Goal: Information Seeking & Learning: Find specific fact

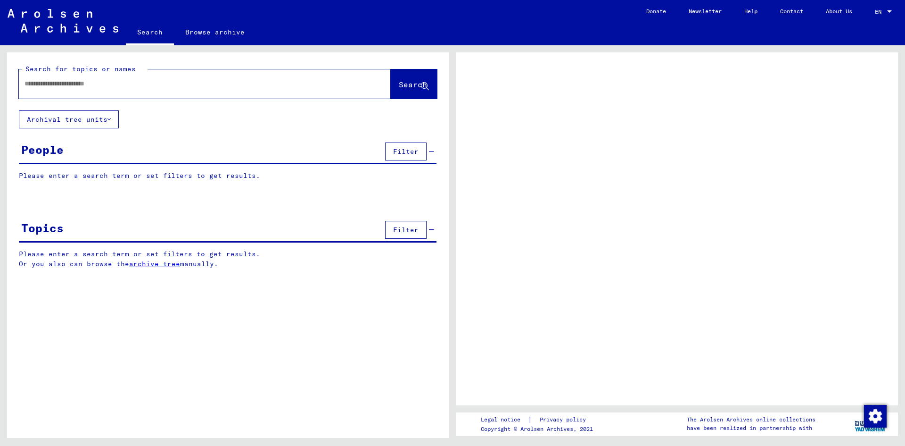
type input "**********"
click at [199, 211] on div "**********" at bounding box center [228, 167] width 442 height 231
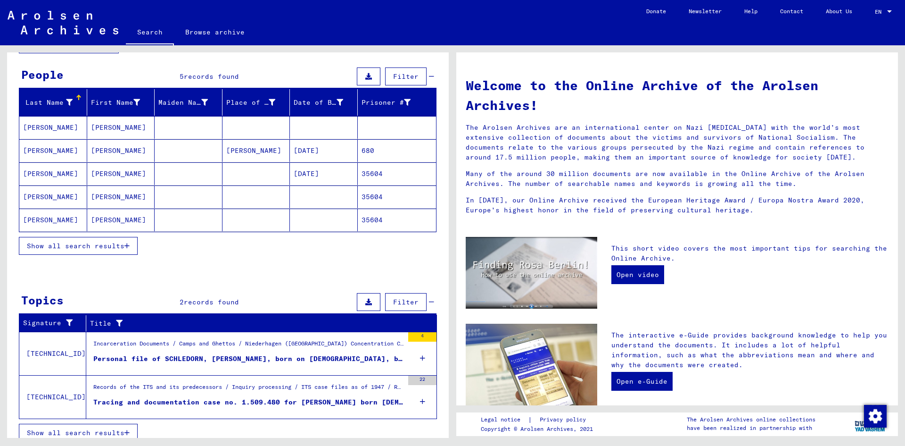
scroll to position [84, 0]
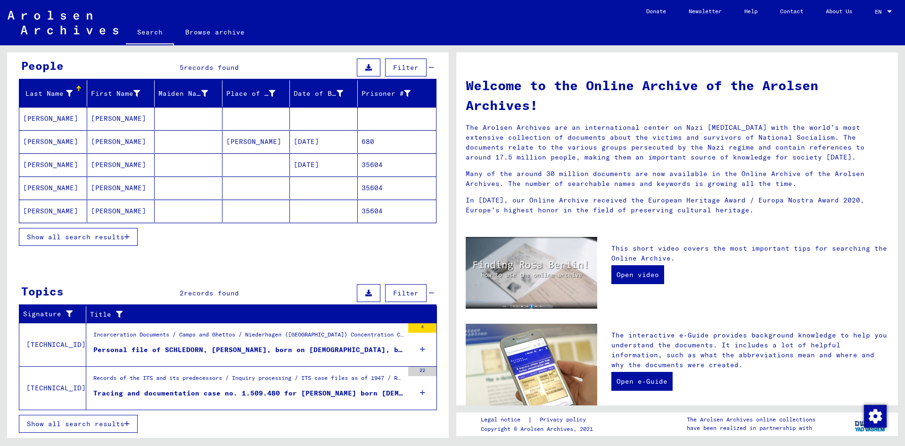
click at [222, 348] on div "Personal file of SCHLEDORN, [PERSON_NAME], born on [DEMOGRAPHIC_DATA], born in …" at bounding box center [248, 350] width 310 height 10
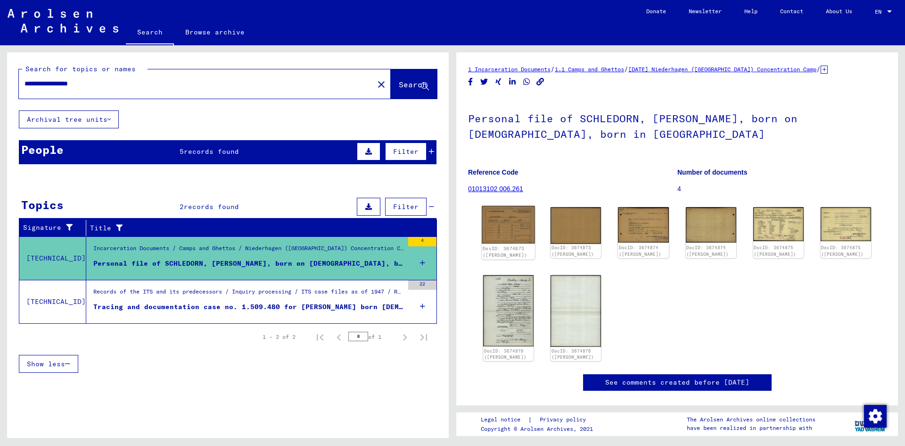
click at [503, 214] on img at bounding box center [508, 225] width 53 height 38
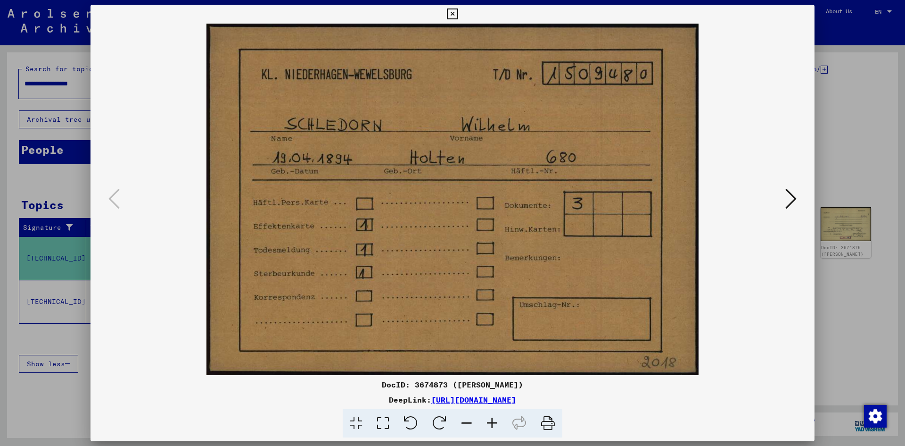
click at [503, 214] on img at bounding box center [453, 199] width 660 height 351
click at [450, 16] on icon at bounding box center [452, 13] width 11 height 11
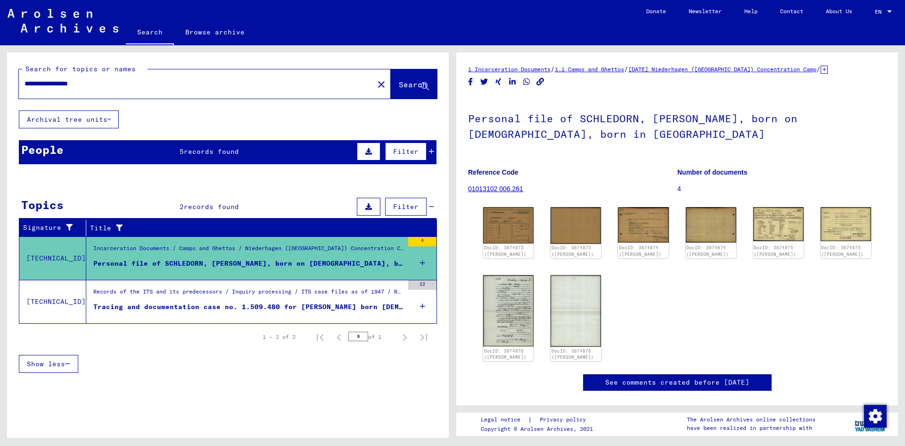
click at [238, 307] on div "Tracing and documentation case no. 1.509.480 for [PERSON_NAME] born [DEMOGRAPHI…" at bounding box center [248, 307] width 310 height 10
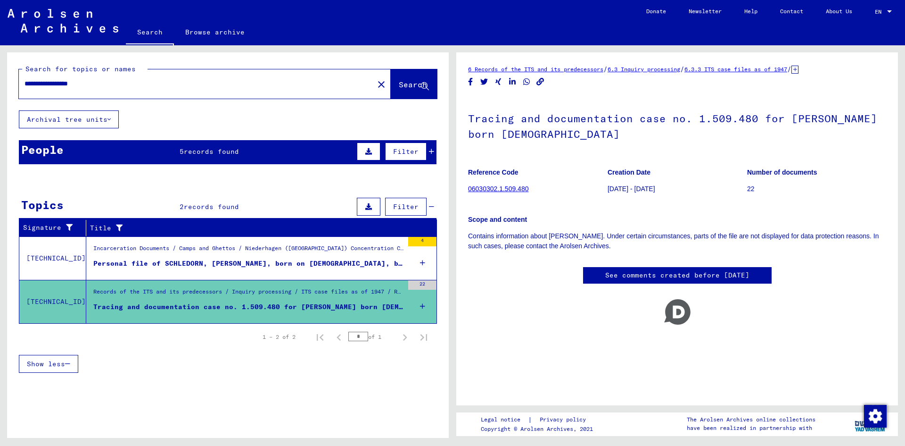
click at [241, 145] on div "People 5 records found Filter" at bounding box center [228, 152] width 418 height 24
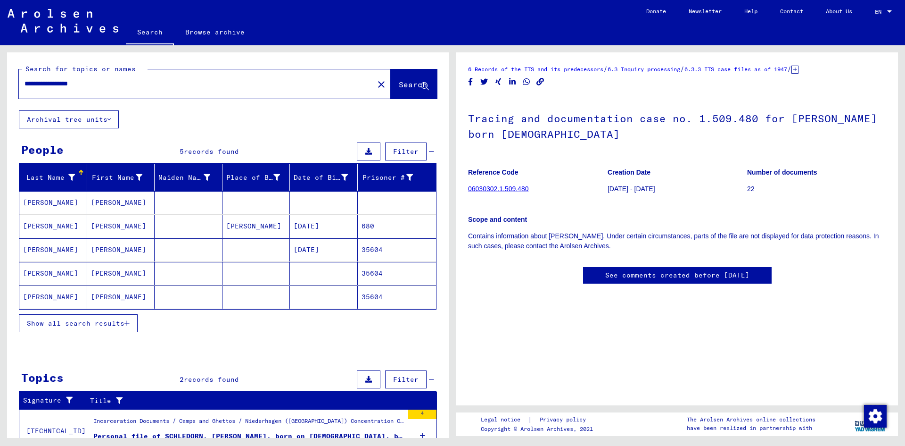
click at [190, 298] on mat-cell at bounding box center [189, 296] width 68 height 23
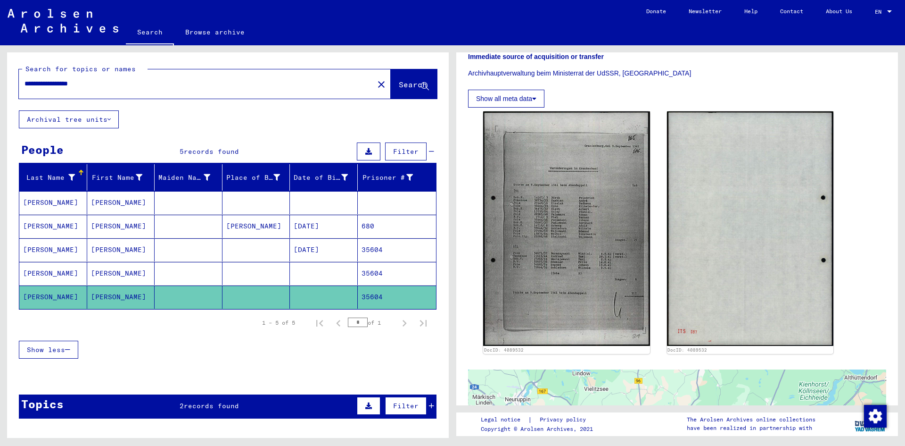
click at [388, 267] on mat-cell "35604" at bounding box center [397, 273] width 79 height 23
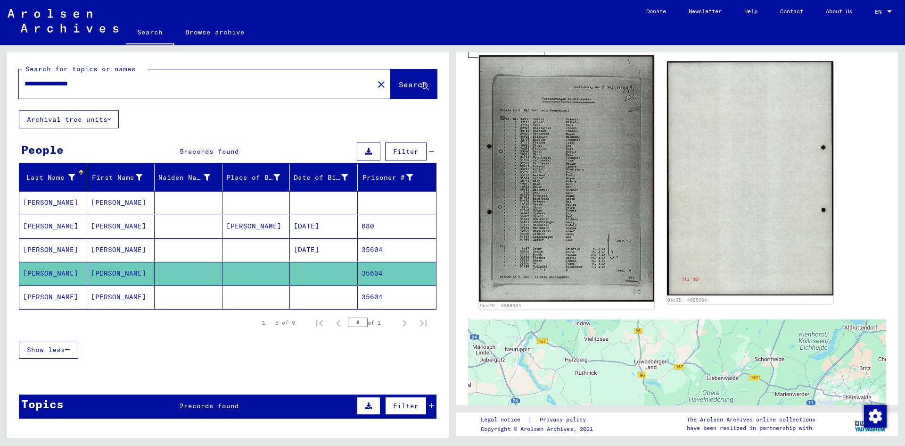
scroll to position [195, 0]
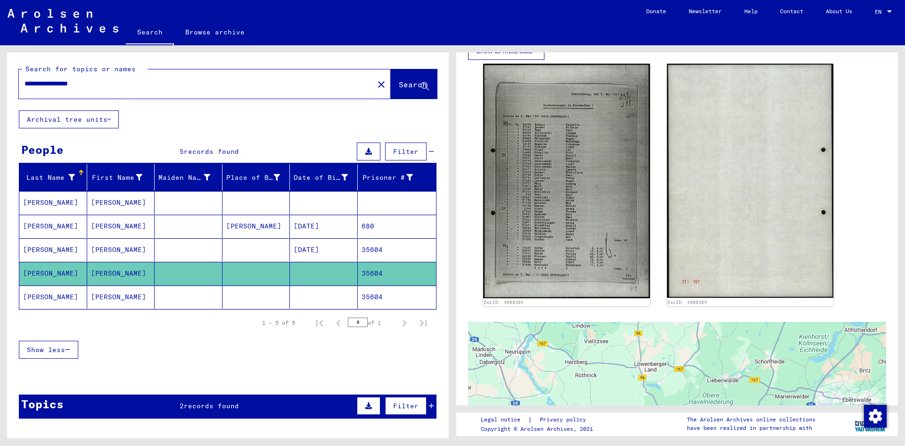
click at [402, 247] on mat-cell "35604" at bounding box center [397, 249] width 79 height 23
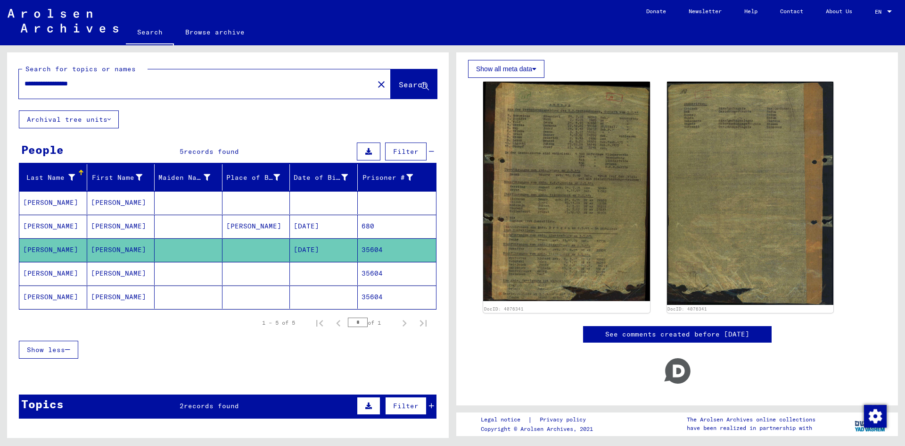
scroll to position [133, 0]
click at [412, 228] on mat-cell "680" at bounding box center [397, 226] width 79 height 23
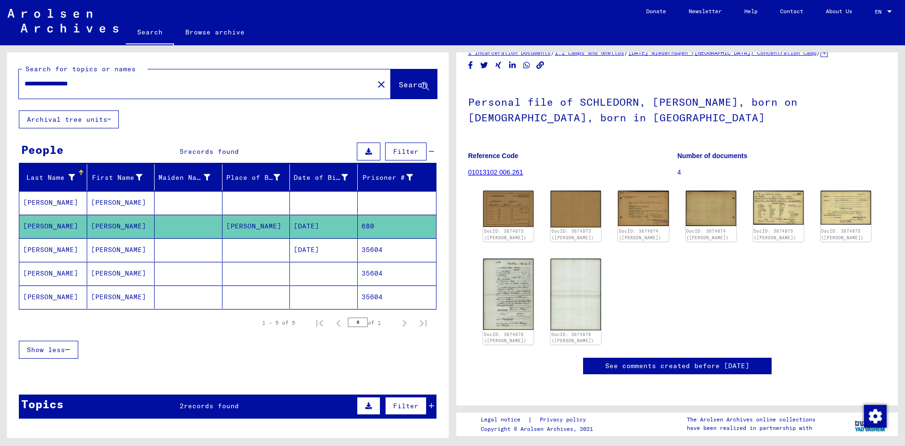
click at [405, 207] on mat-cell at bounding box center [397, 202] width 79 height 23
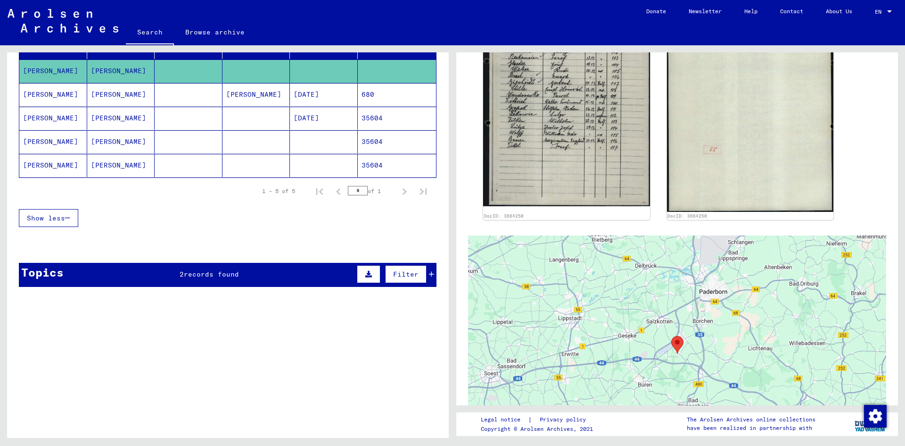
click at [254, 279] on div "Topics 2 records found Filter" at bounding box center [228, 275] width 418 height 24
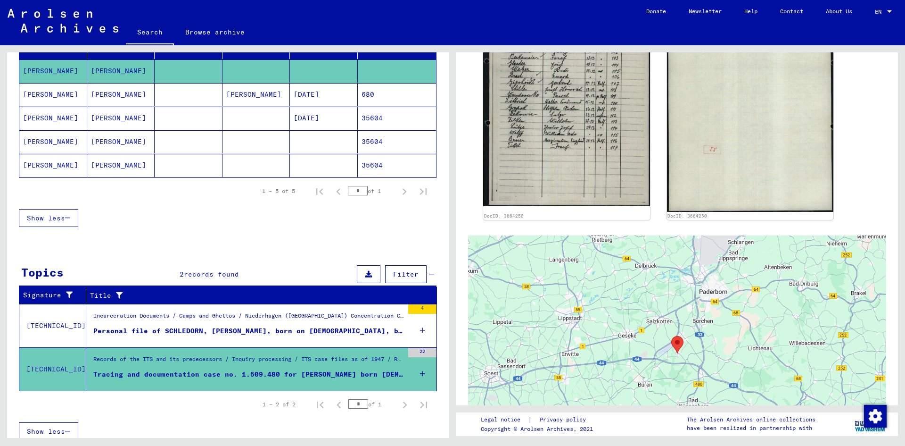
click at [243, 329] on div "Personal file of SCHLEDORN, [PERSON_NAME], born on [DEMOGRAPHIC_DATA], born in …" at bounding box center [248, 331] width 310 height 10
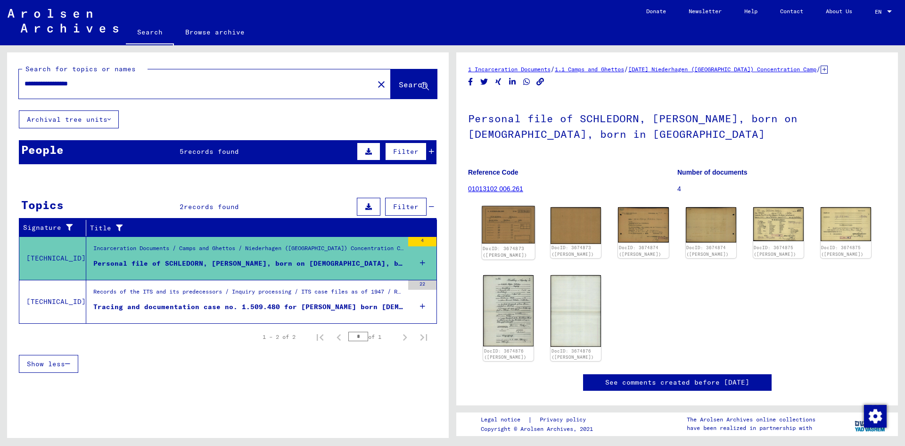
click at [522, 231] on img at bounding box center [508, 225] width 53 height 38
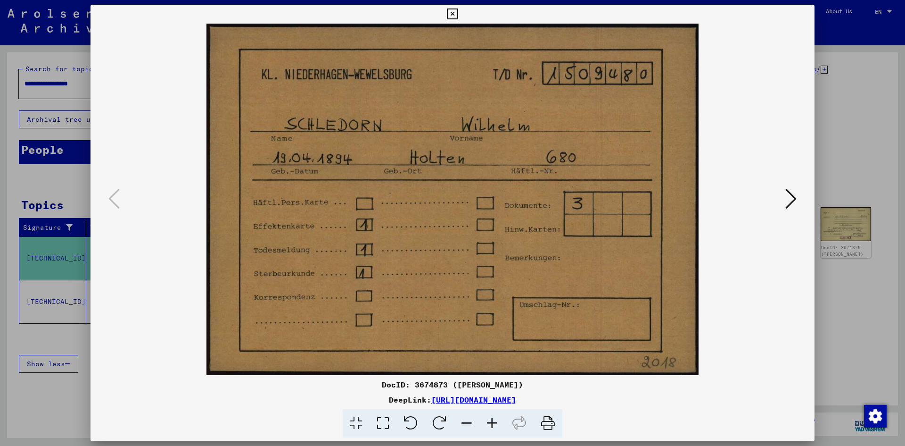
click at [786, 197] on icon at bounding box center [791, 198] width 11 height 23
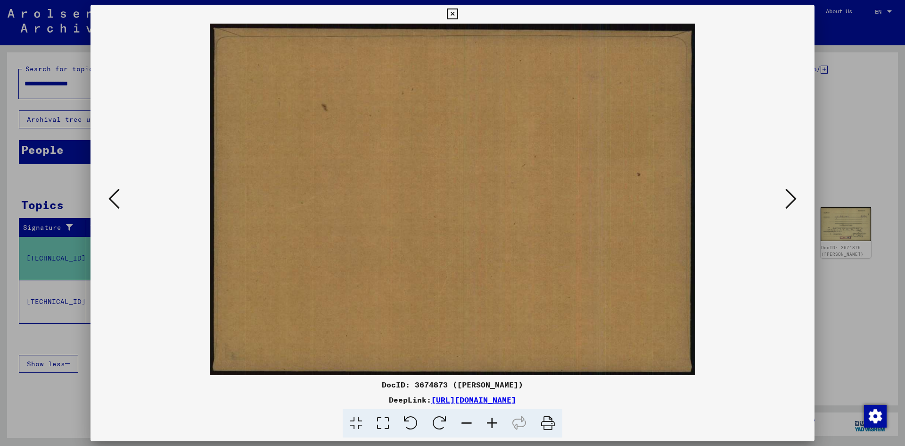
click at [786, 197] on icon at bounding box center [791, 198] width 11 height 23
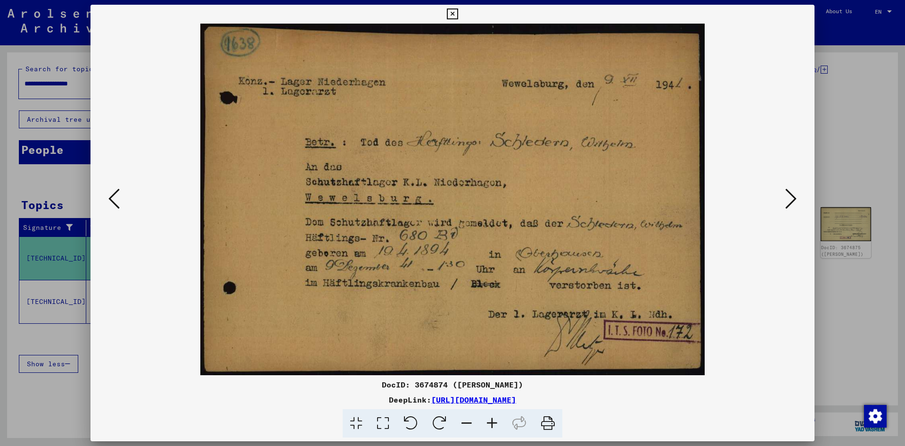
click at [786, 197] on icon at bounding box center [791, 198] width 11 height 23
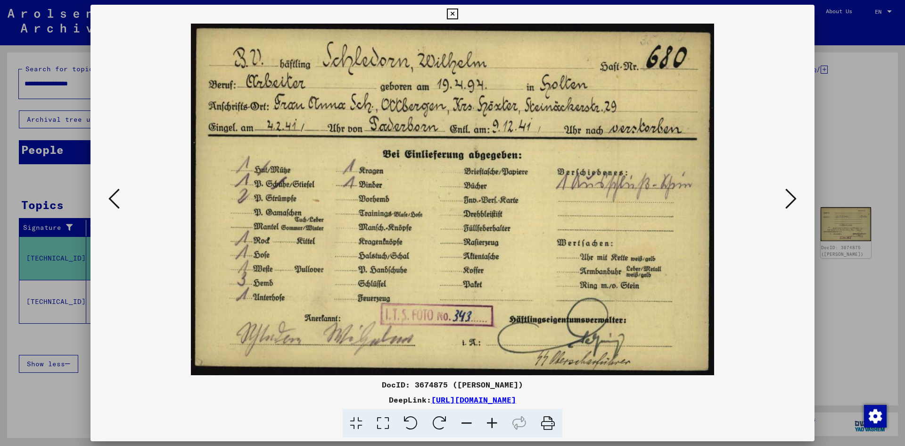
click at [786, 197] on icon at bounding box center [791, 198] width 11 height 23
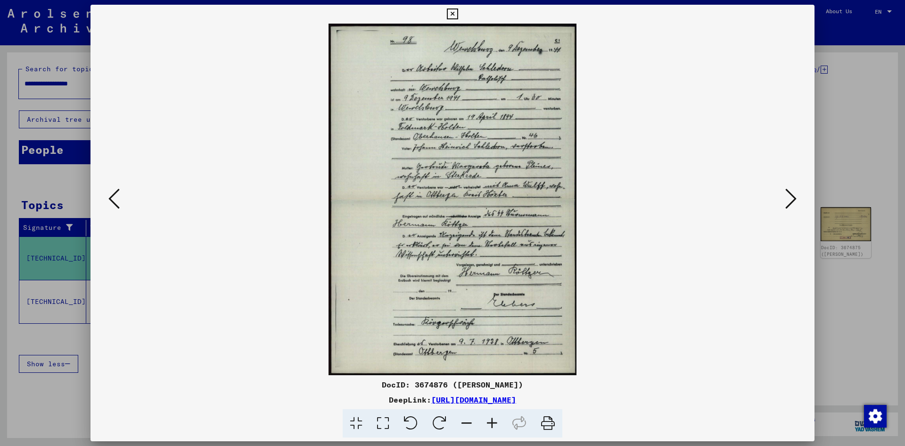
click at [786, 197] on icon at bounding box center [791, 198] width 11 height 23
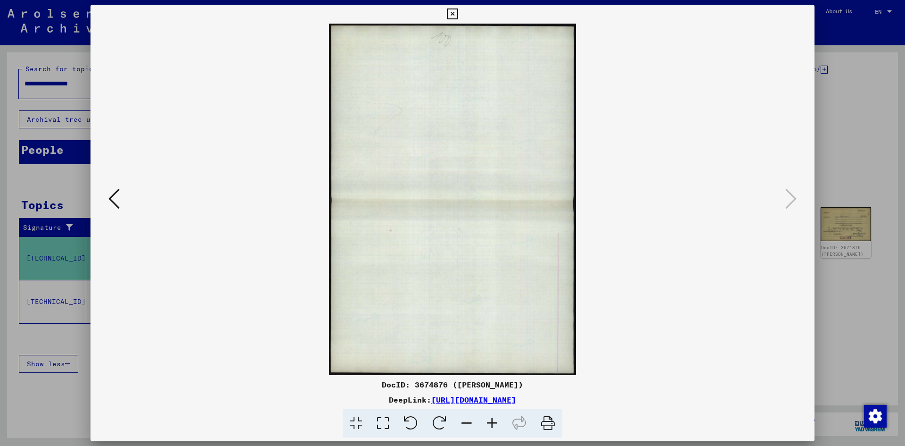
click at [455, 9] on icon at bounding box center [452, 13] width 11 height 11
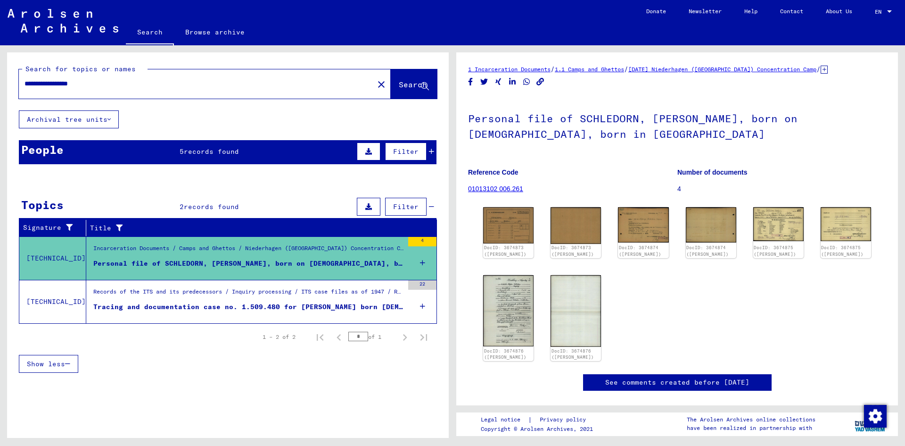
click at [211, 60] on div "**********" at bounding box center [228, 81] width 442 height 58
click at [200, 75] on div "**********" at bounding box center [193, 83] width 349 height 21
drag, startPoint x: 70, startPoint y: 83, endPoint x: 74, endPoint y: 78, distance: 5.7
click at [70, 82] on input "**********" at bounding box center [197, 84] width 344 height 10
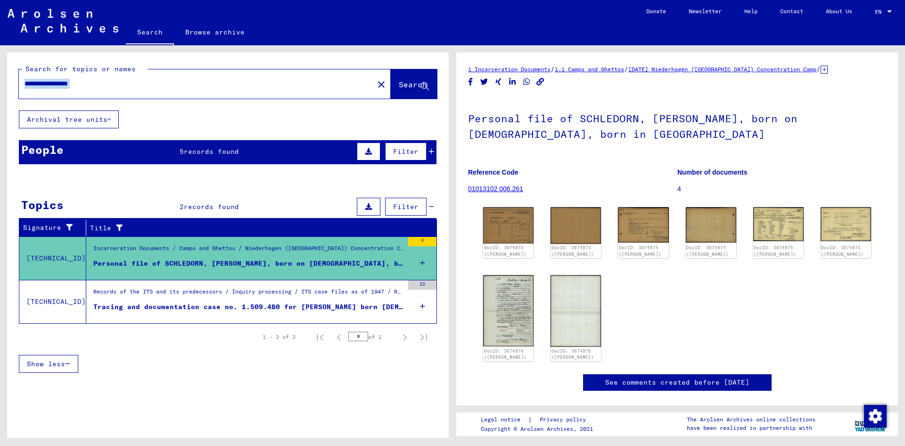
click at [74, 84] on input "**********" at bounding box center [197, 84] width 344 height 10
drag, startPoint x: 69, startPoint y: 86, endPoint x: 88, endPoint y: 81, distance: 19.1
click at [70, 86] on input "**********" at bounding box center [197, 84] width 344 height 10
drag, startPoint x: 88, startPoint y: 81, endPoint x: 119, endPoint y: 77, distance: 31.4
click at [119, 77] on div "**********" at bounding box center [193, 83] width 349 height 21
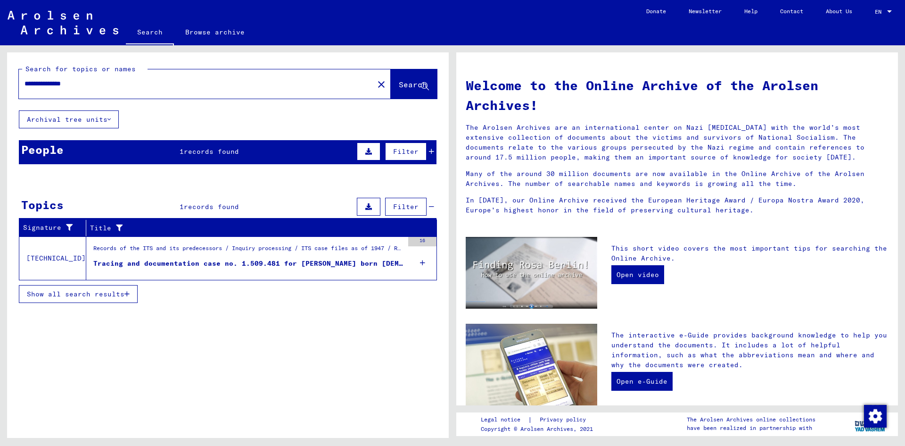
click at [216, 157] on div "People 1 records found Filter" at bounding box center [228, 152] width 418 height 24
click at [214, 148] on span "records found" at bounding box center [211, 151] width 55 height 8
click at [213, 151] on span "records found" at bounding box center [211, 151] width 55 height 8
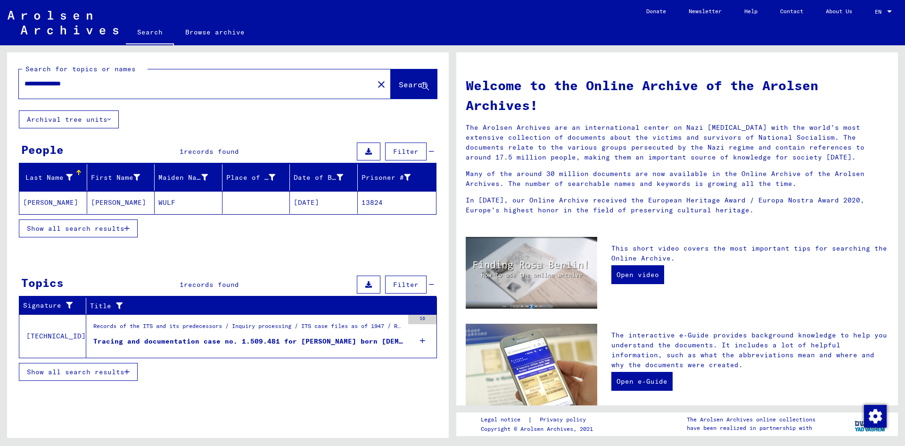
click at [183, 207] on mat-cell "WULF" at bounding box center [189, 202] width 68 height 23
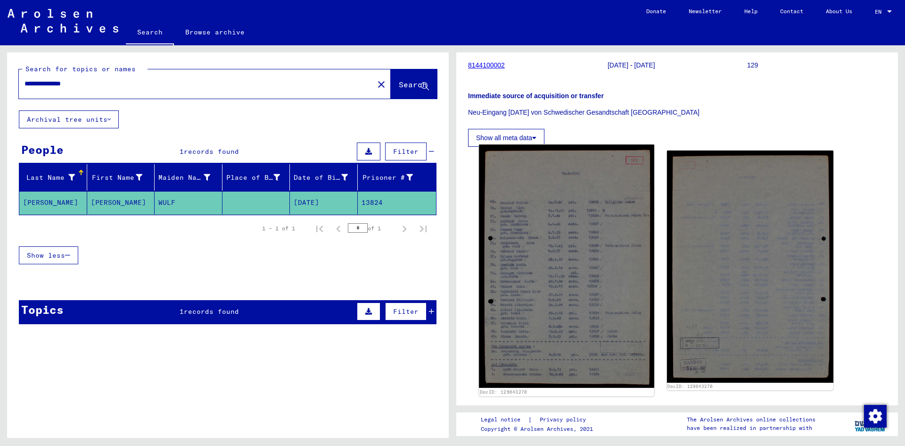
click at [595, 290] on img at bounding box center [566, 266] width 175 height 243
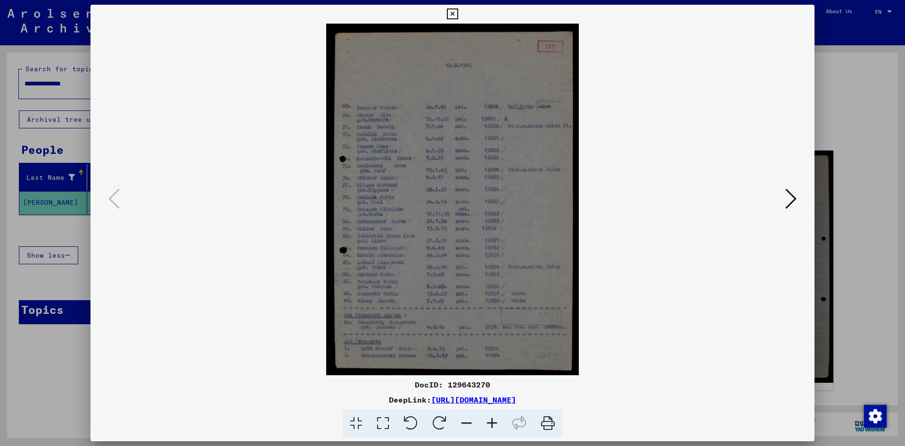
click at [443, 12] on div "DocID: 129643270 DeepLink: [URL][DOMAIN_NAME]" at bounding box center [453, 221] width 724 height 433
click at [448, 13] on icon at bounding box center [452, 13] width 11 height 11
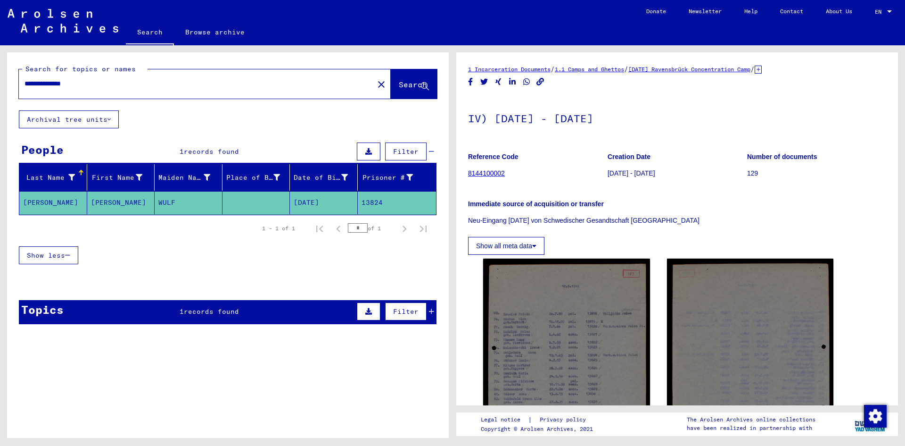
click at [639, 213] on div "Immediate source of acquisition or transfer Neu-Eingang [DATE] von Schwedischer…" at bounding box center [677, 207] width 418 height 38
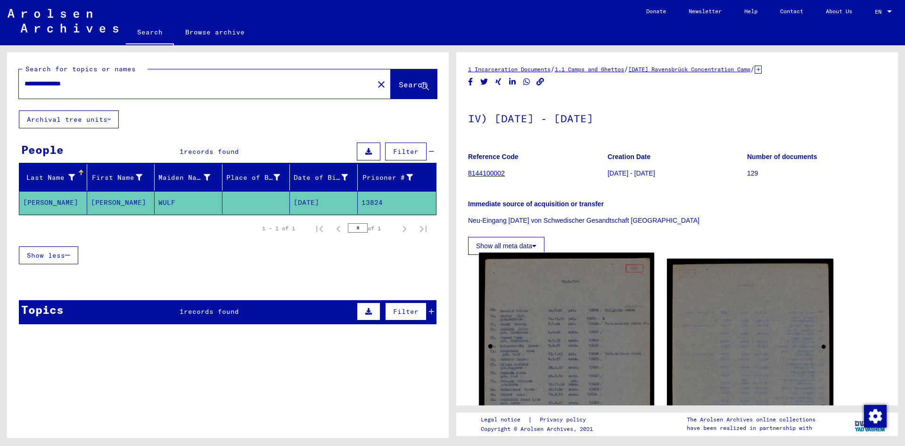
click at [602, 297] on img at bounding box center [566, 374] width 175 height 243
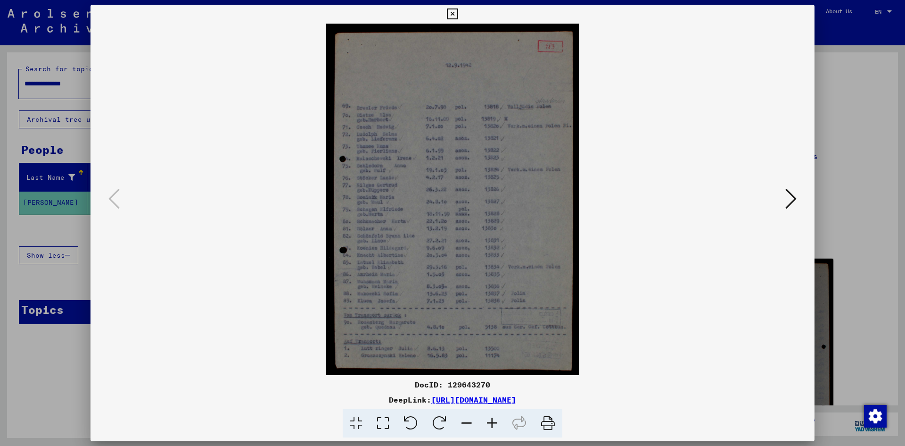
click at [455, 14] on icon at bounding box center [452, 13] width 11 height 11
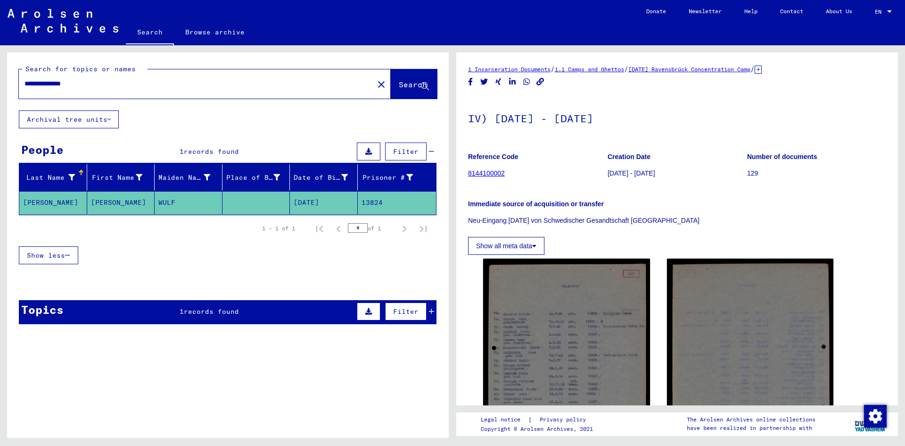
click at [611, 125] on h1 "IV) [DATE] - [DATE]" at bounding box center [677, 117] width 418 height 41
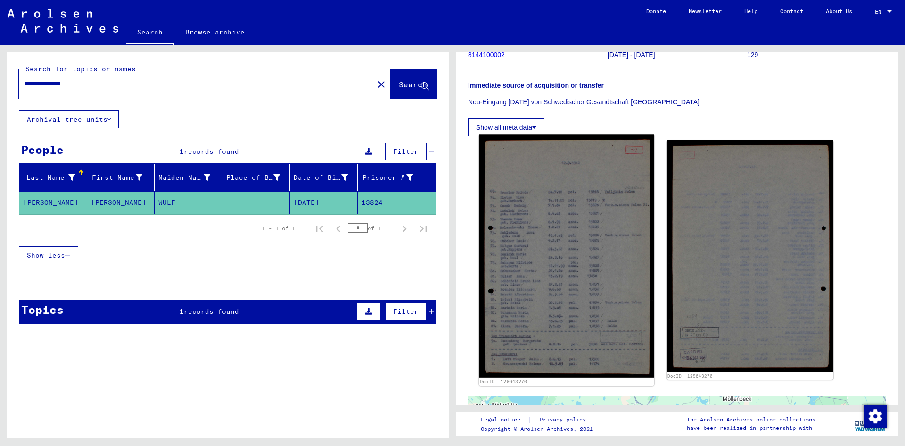
scroll to position [125, 0]
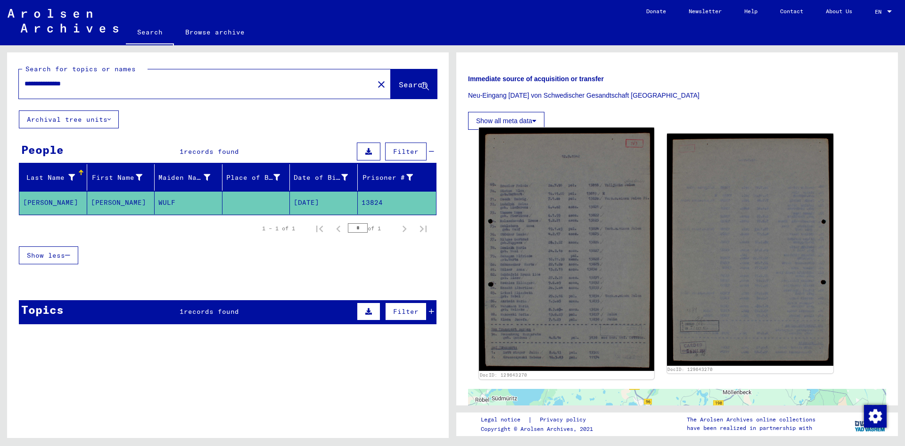
click at [588, 327] on img at bounding box center [566, 249] width 175 height 243
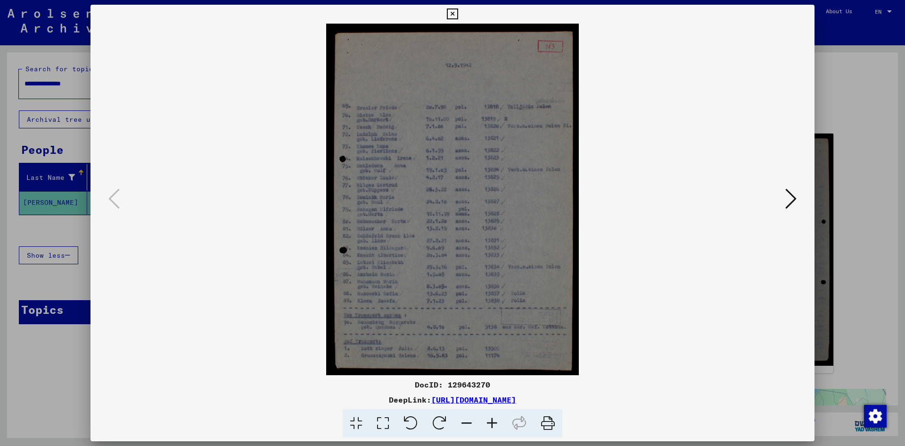
click at [449, 133] on img at bounding box center [453, 199] width 660 height 351
click at [382, 423] on icon at bounding box center [383, 423] width 27 height 29
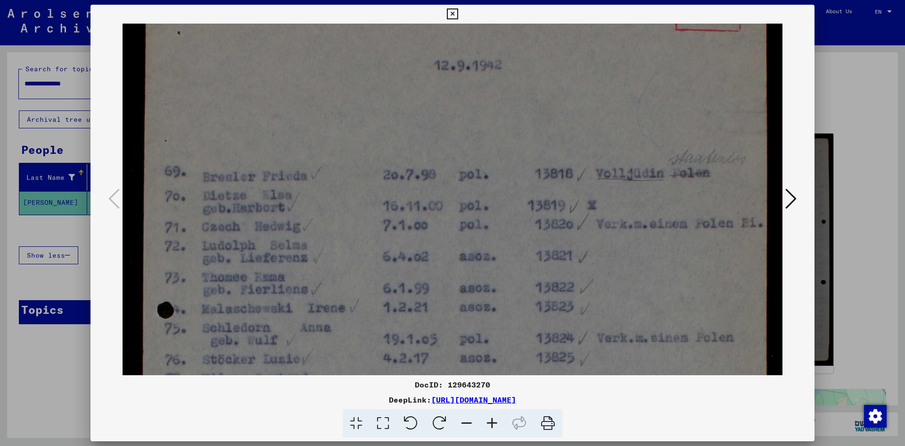
drag, startPoint x: 420, startPoint y: 186, endPoint x: 428, endPoint y: 116, distance: 69.8
click at [427, 124] on img at bounding box center [453, 416] width 660 height 918
click at [428, 116] on img at bounding box center [453, 416] width 660 height 918
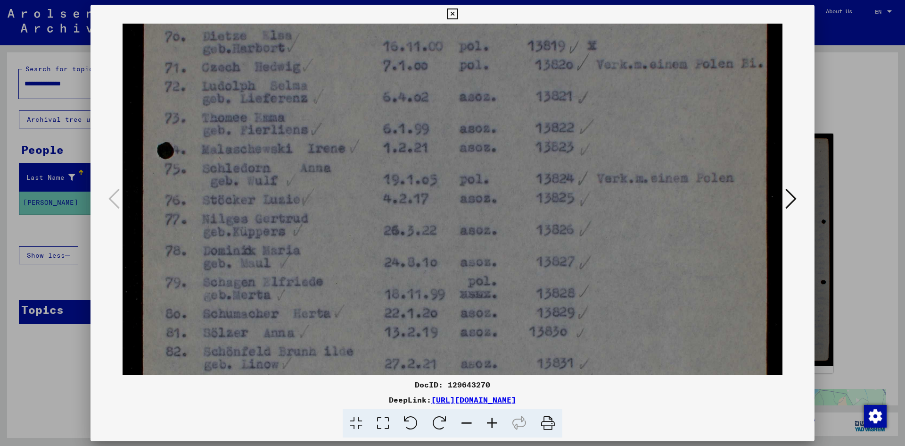
drag, startPoint x: 452, startPoint y: 181, endPoint x: 453, endPoint y: 165, distance: 16.5
click at [453, 165] on img at bounding box center [453, 256] width 660 height 918
click at [453, 165] on img at bounding box center [453, 255] width 660 height 918
click at [468, 208] on img at bounding box center [453, 255] width 660 height 918
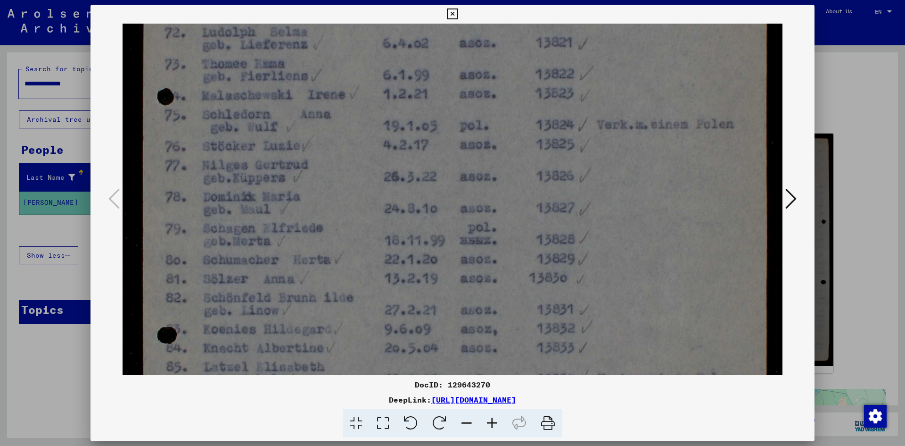
click at [470, 188] on img at bounding box center [453, 202] width 660 height 918
click at [454, 59] on img at bounding box center [453, 202] width 660 height 918
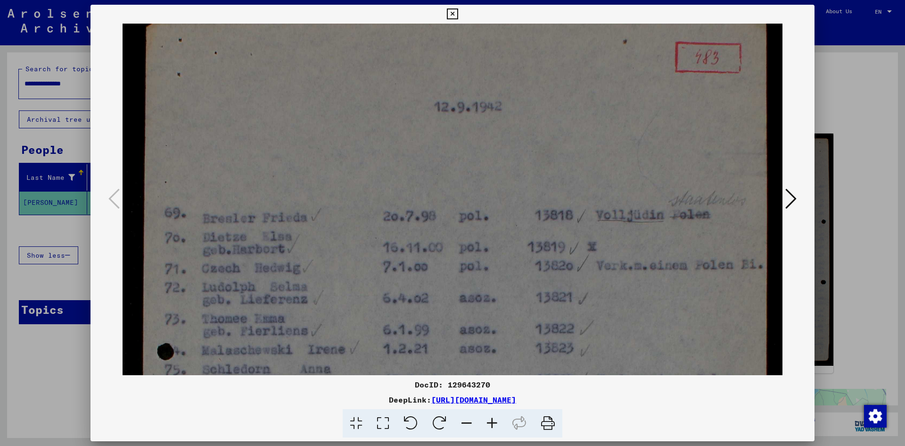
drag, startPoint x: 478, startPoint y: 296, endPoint x: 481, endPoint y: 314, distance: 18.1
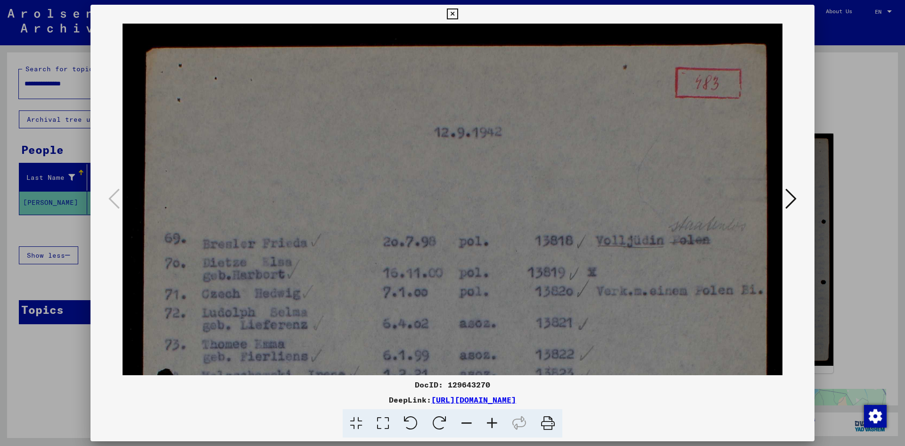
drag, startPoint x: 477, startPoint y: 155, endPoint x: 477, endPoint y: 280, distance: 125.0
click at [455, 12] on icon at bounding box center [452, 13] width 11 height 11
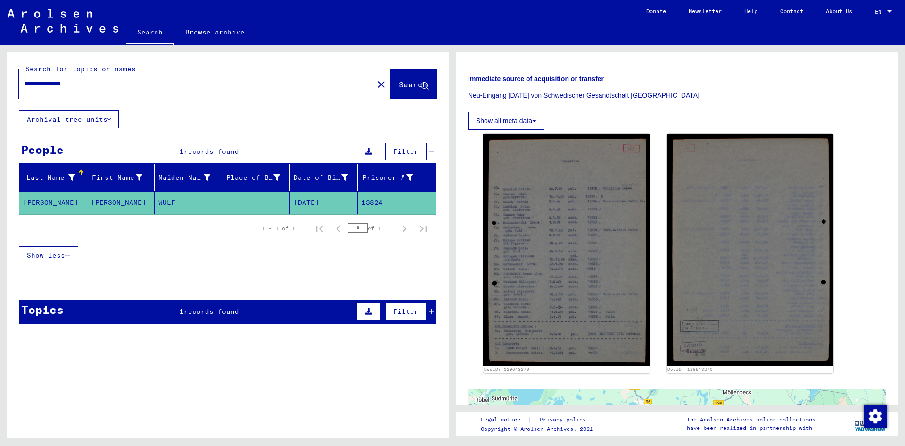
click at [688, 87] on div "Immediate source of acquisition or transfer Neu-Eingang [DATE] von Schwedischer…" at bounding box center [677, 82] width 418 height 38
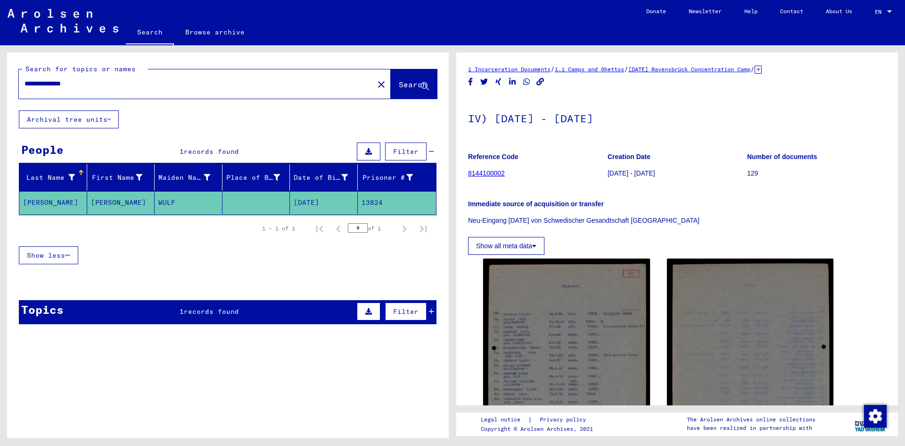
drag, startPoint x: 132, startPoint y: 80, endPoint x: 0, endPoint y: 82, distance: 131.6
click at [0, 82] on div "**********" at bounding box center [226, 241] width 453 height 392
type input "*****"
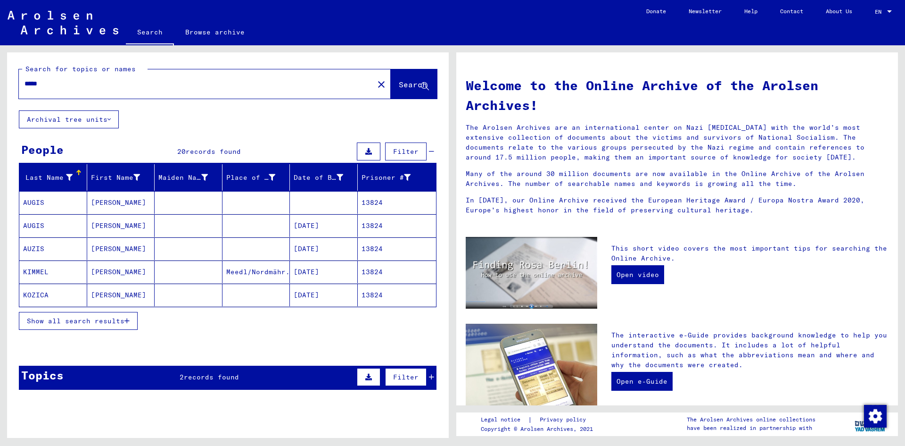
click at [96, 321] on span "Show all search results" at bounding box center [76, 320] width 98 height 8
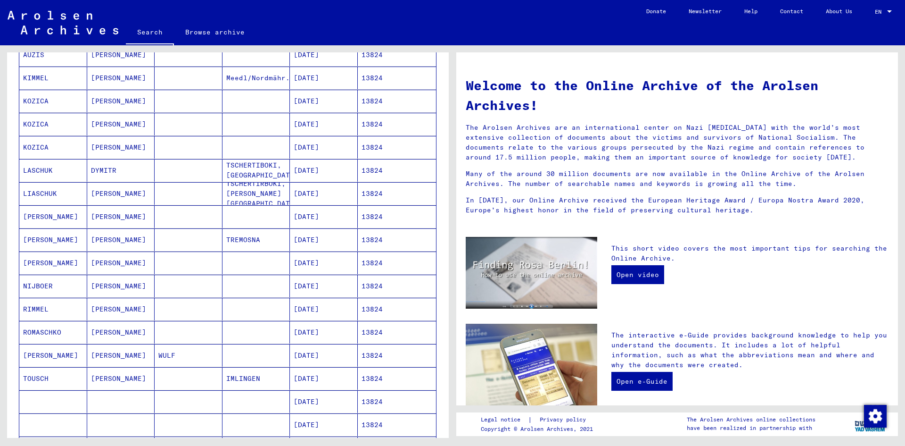
scroll to position [196, 0]
click at [371, 356] on mat-cell "13824" at bounding box center [397, 352] width 79 height 23
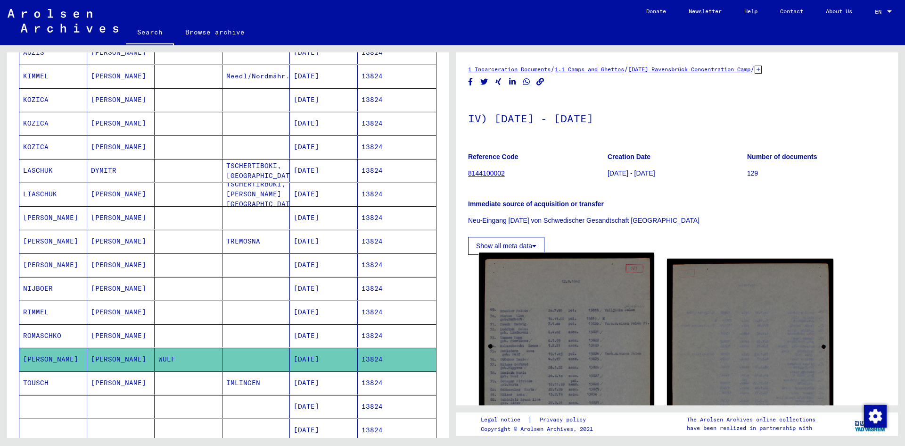
click at [574, 280] on img at bounding box center [566, 374] width 175 height 243
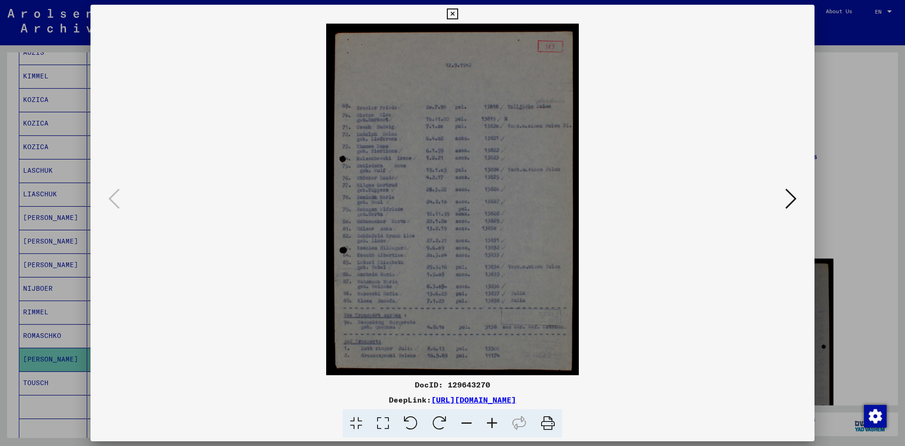
click at [454, 243] on img at bounding box center [453, 199] width 660 height 351
click at [452, 14] on icon at bounding box center [452, 13] width 11 height 11
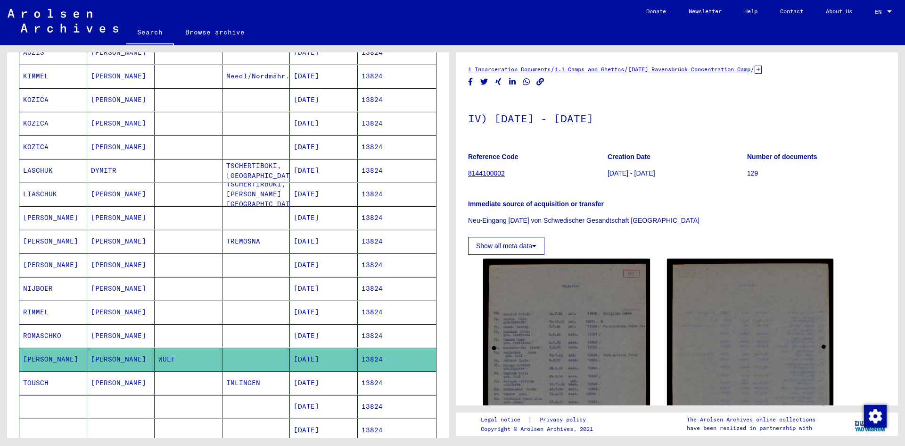
click at [189, 316] on mat-cell at bounding box center [189, 311] width 68 height 23
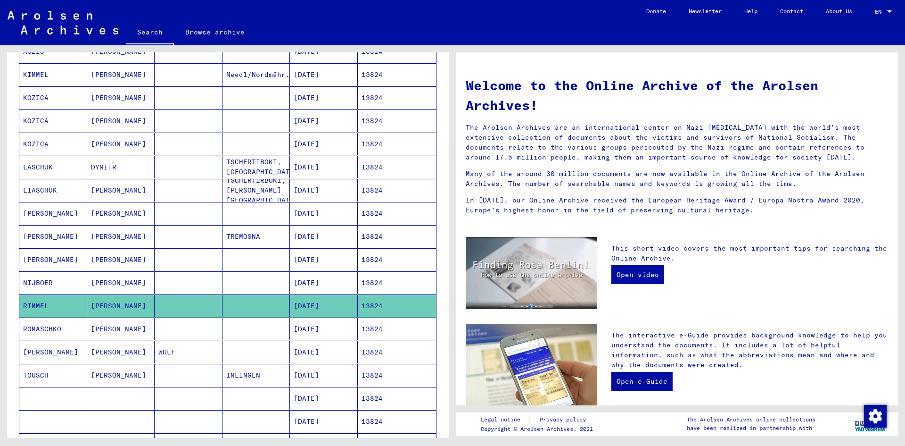
scroll to position [196, 0]
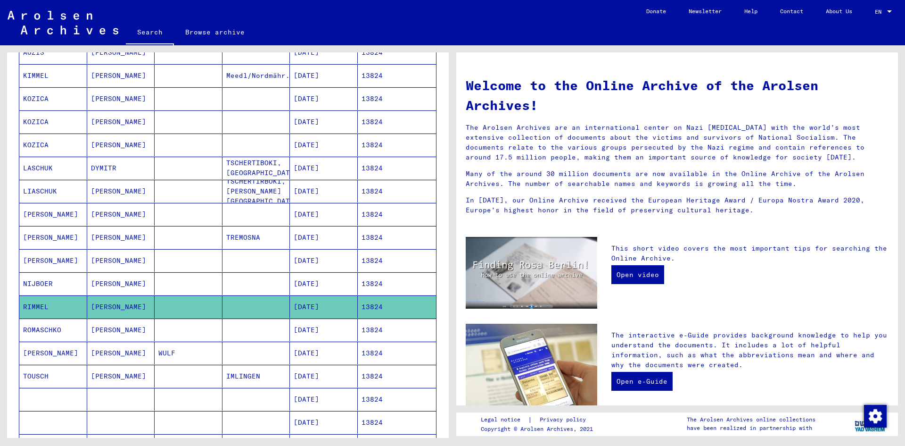
click at [190, 354] on mat-cell "WULF" at bounding box center [189, 352] width 68 height 23
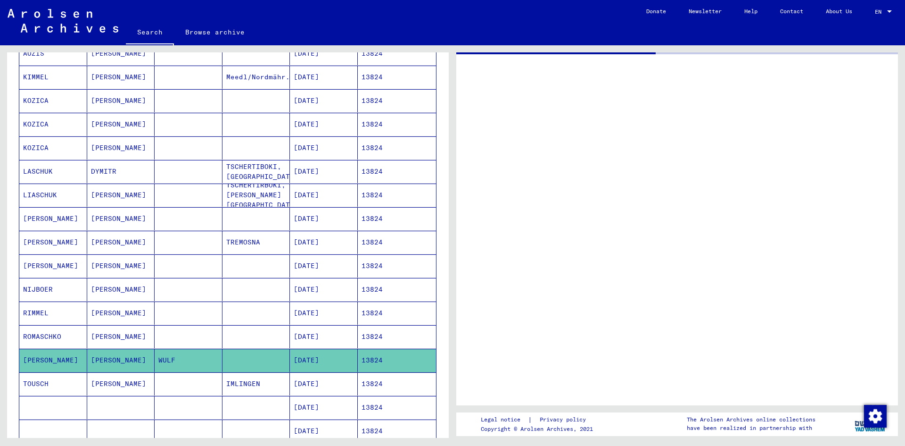
scroll to position [197, 0]
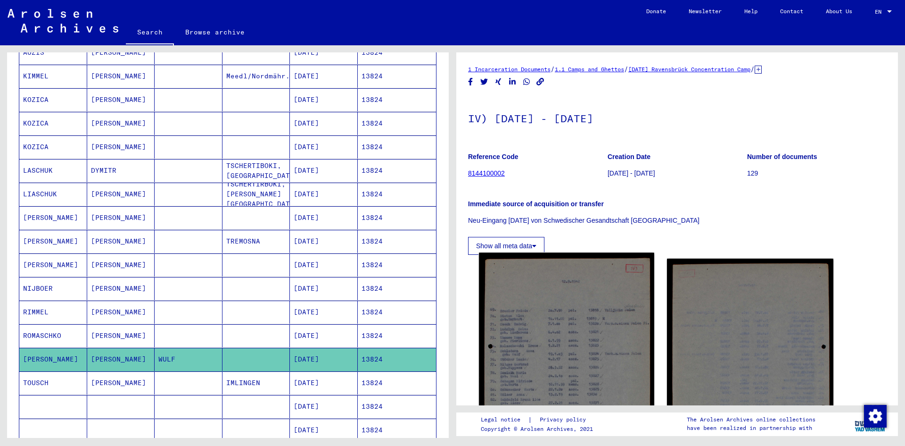
click at [577, 307] on img at bounding box center [566, 374] width 175 height 243
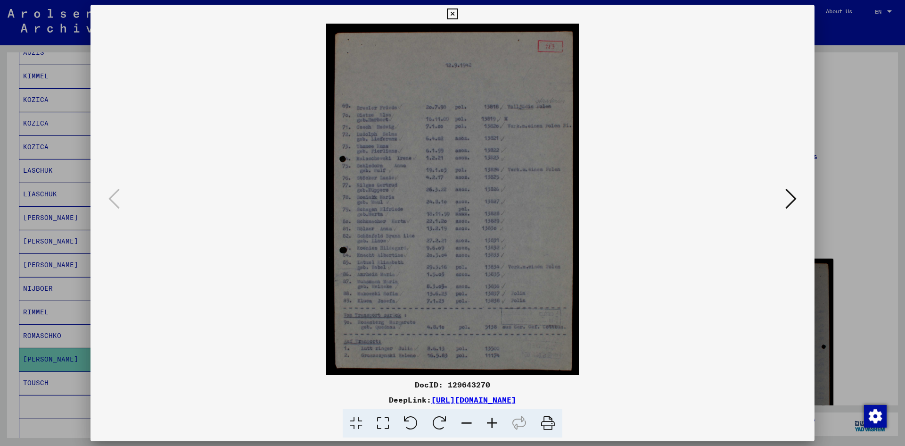
scroll to position [0, 0]
click at [470, 280] on img at bounding box center [453, 199] width 660 height 351
click at [456, 12] on icon at bounding box center [452, 13] width 11 height 11
click at [456, 12] on mat-toolbar "Search Browse archive Detailed questions/information about the documents? Send …" at bounding box center [452, 22] width 905 height 45
